Goal: Task Accomplishment & Management: Manage account settings

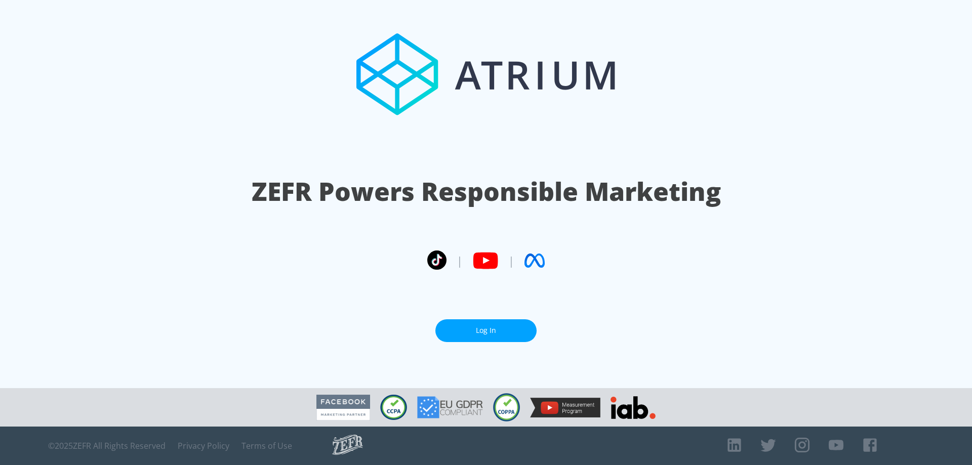
click at [522, 330] on link "Log In" at bounding box center [486, 331] width 101 height 23
click at [502, 332] on link "Log In" at bounding box center [486, 331] width 101 height 23
